Goal: Browse casually: Explore the website without a specific task or goal

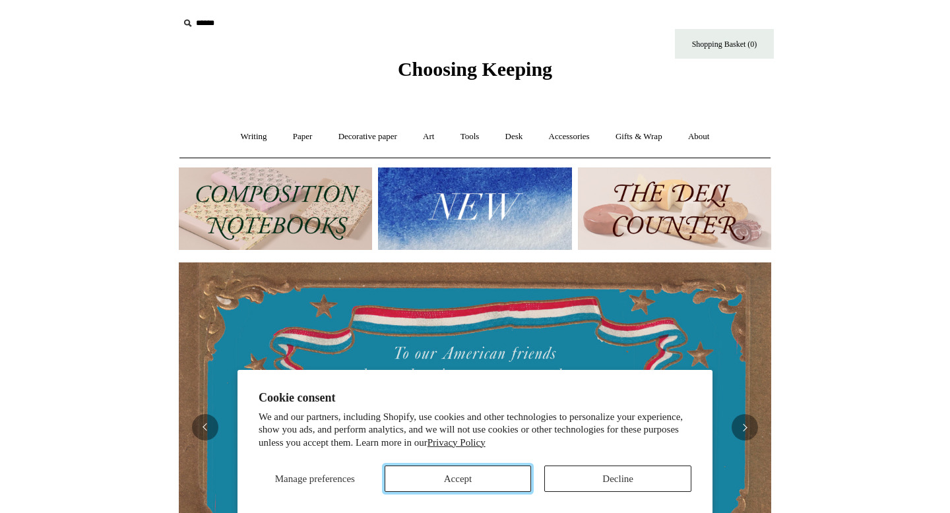
click at [474, 477] on button "Accept" at bounding box center [458, 479] width 147 height 26
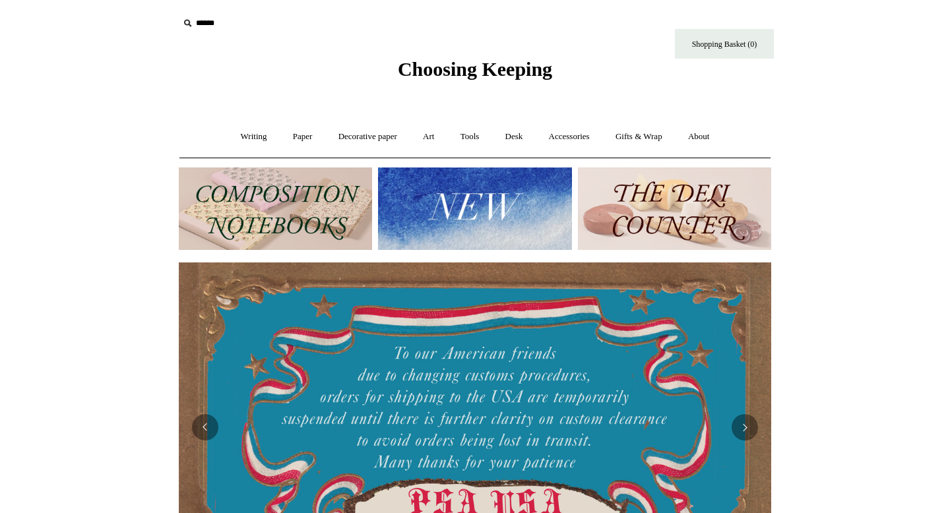
click at [660, 227] on img at bounding box center [674, 209] width 193 height 82
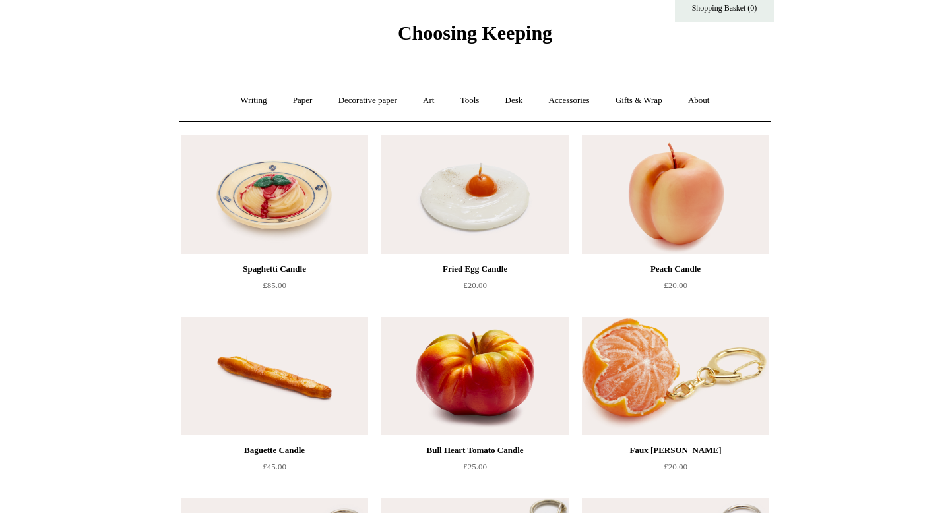
scroll to position [35, 0]
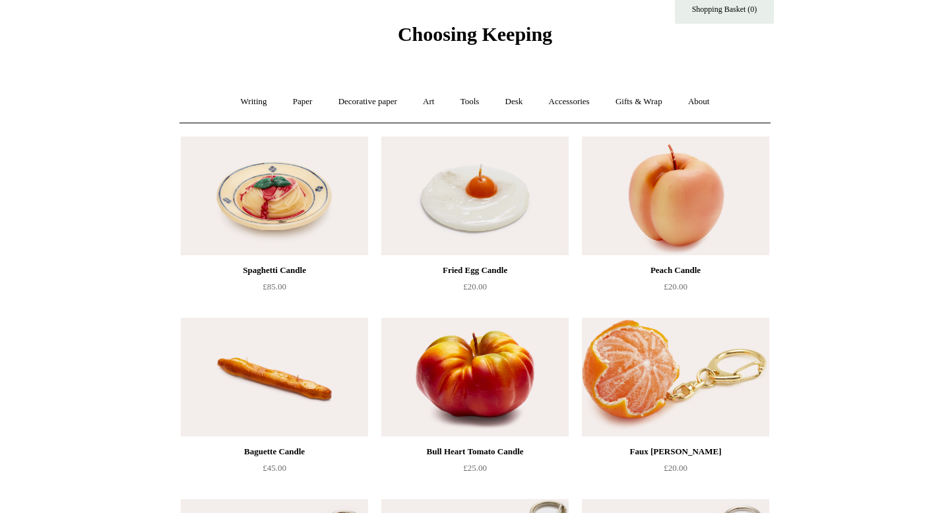
click at [264, 230] on img at bounding box center [274, 196] width 187 height 119
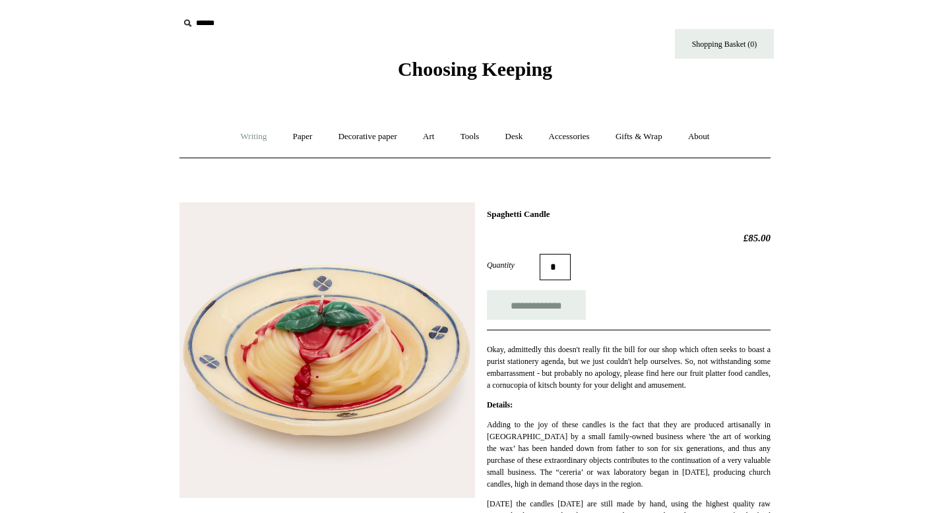
click at [251, 138] on link "Writing +" at bounding box center [254, 136] width 50 height 35
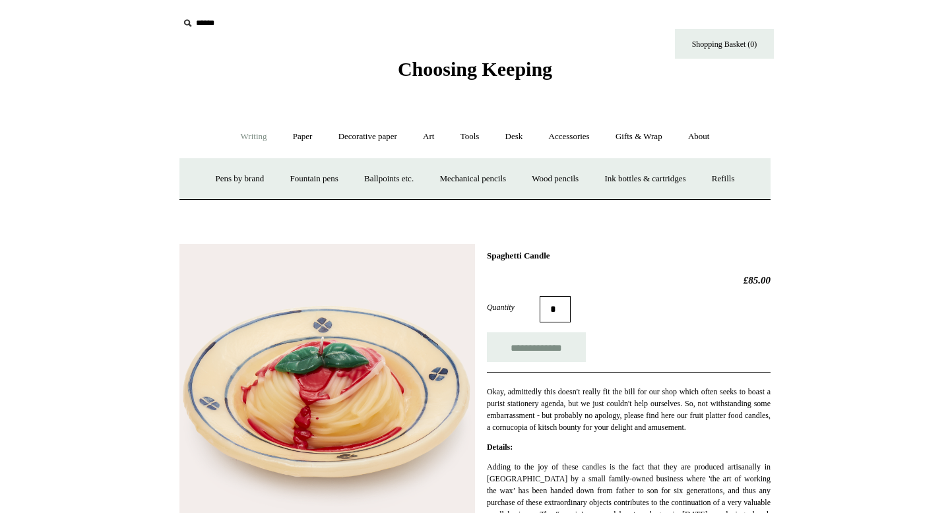
click at [455, 69] on span "Choosing Keeping" at bounding box center [475, 69] width 154 height 22
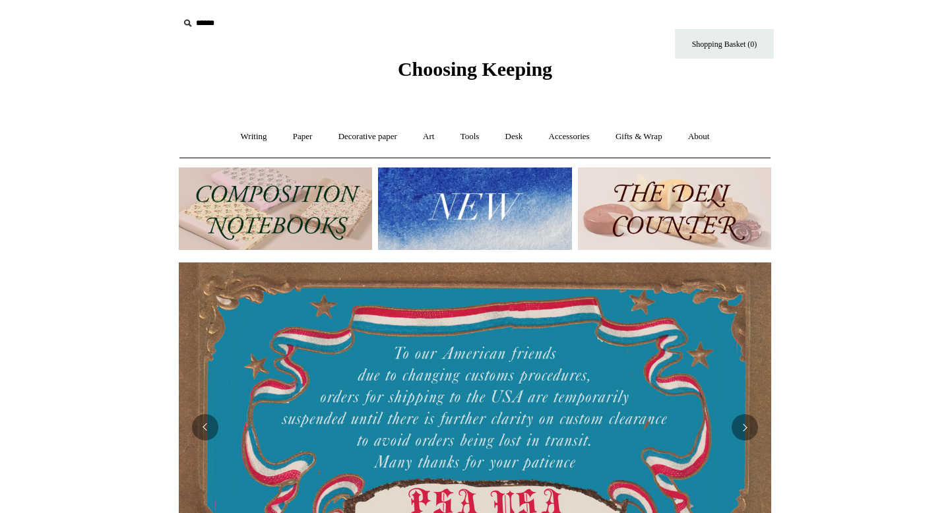
click at [468, 203] on img at bounding box center [474, 209] width 193 height 82
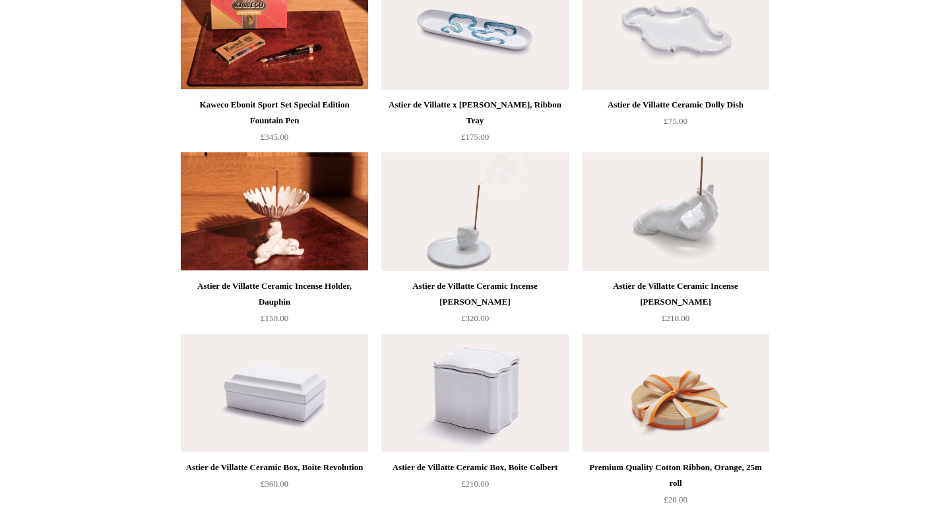
scroll to position [1038, 0]
